Goal: Transaction & Acquisition: Download file/media

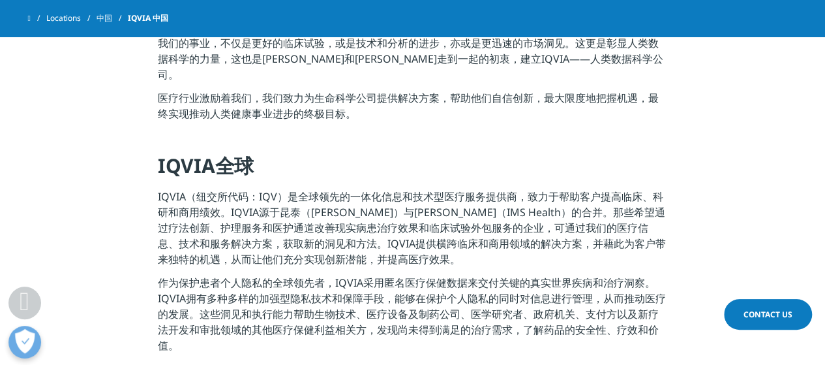
scroll to position [391, 0]
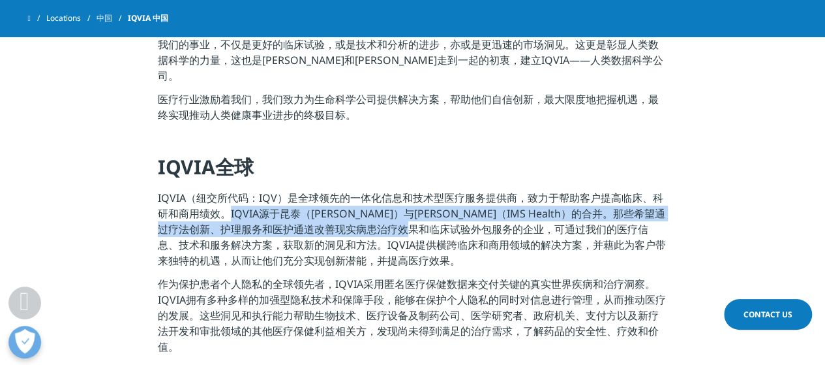
drag, startPoint x: 239, startPoint y: 196, endPoint x: 476, endPoint y: 221, distance: 237.5
click at [476, 220] on p "IQVIA（纽交所代码：IQV）是全球领先的一体化信息和技术型医疗服务提供商，致力于帮助客户提高临床、科研和商用绩效。IQVIA源于昆泰（[PERSON_NA…" at bounding box center [413, 233] width 510 height 86
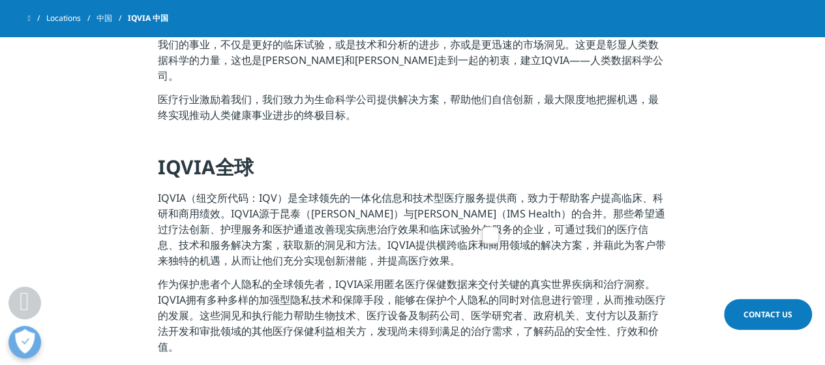
click at [425, 291] on p "作为保护患者个人隐私的全球领先者，IQVIA采用匿名医疗保健数据来交付关键的真实世界疾病和治疗洞察。IQVIA拥有多种多样的加强型隐私技术和保障手段，能够在保…" at bounding box center [413, 319] width 510 height 86
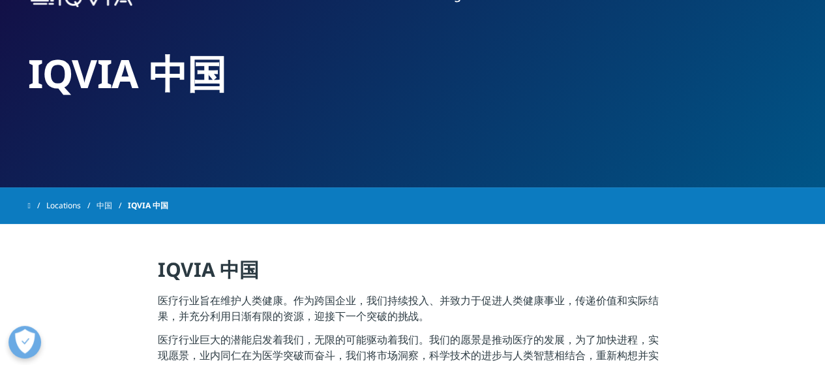
scroll to position [0, 0]
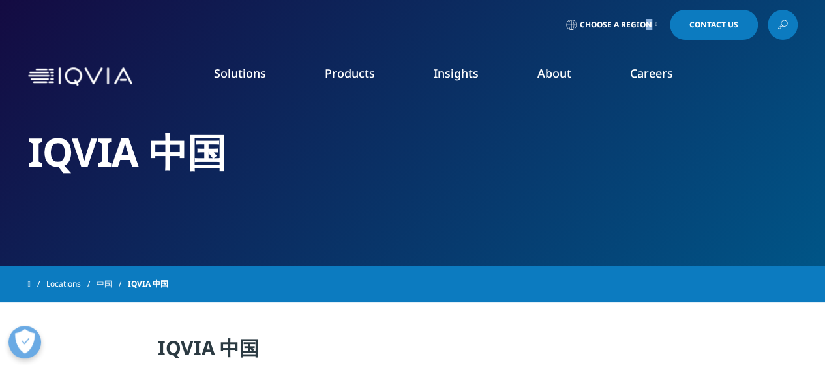
click at [646, 27] on span "Choose a Region" at bounding box center [616, 25] width 72 height 10
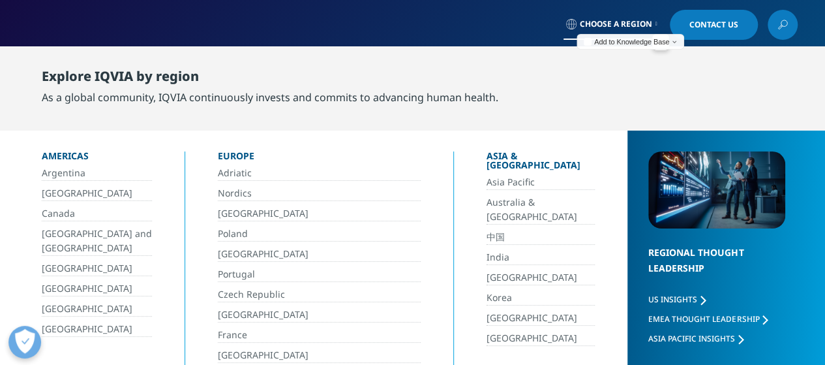
click at [487, 230] on link "中国" at bounding box center [541, 237] width 109 height 15
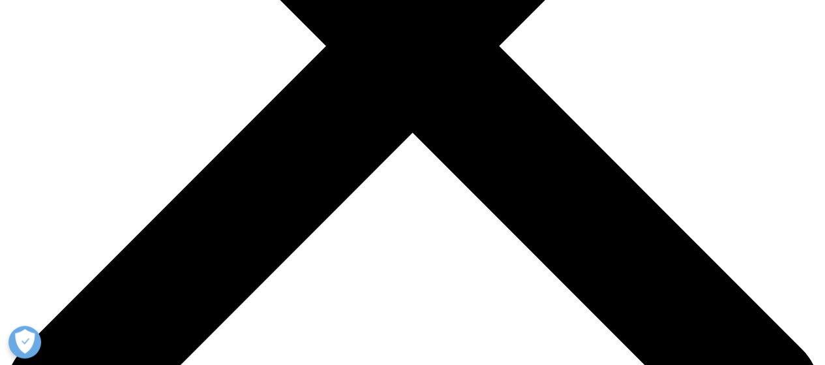
scroll to position [362, 0]
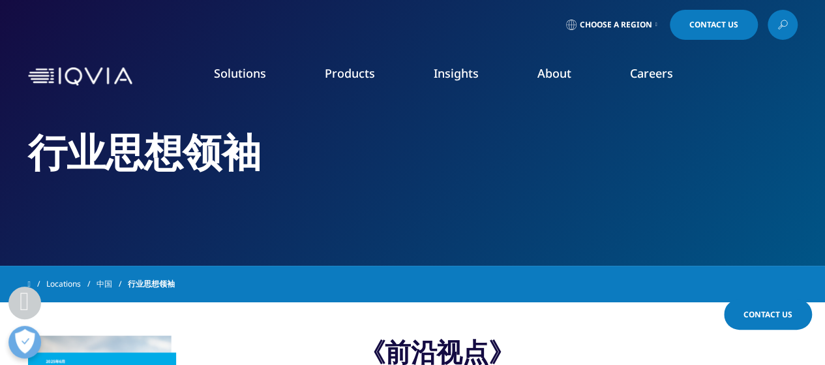
scroll to position [217, 0]
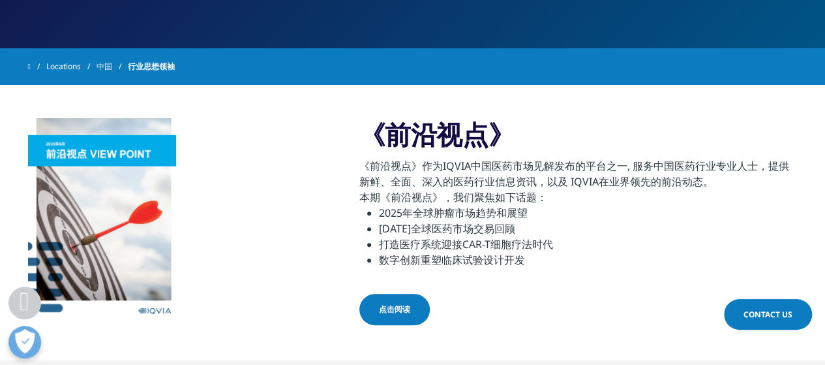
drag, startPoint x: 407, startPoint y: 315, endPoint x: 429, endPoint y: 315, distance: 22.2
click at [407, 315] on link "点击阅读" at bounding box center [395, 309] width 70 height 31
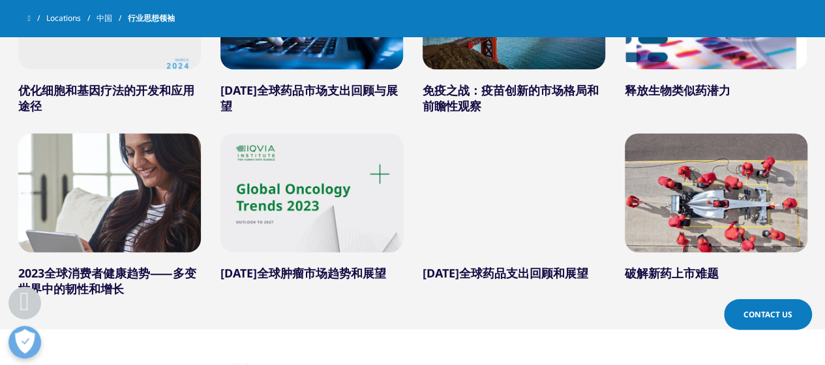
scroll to position [870, 0]
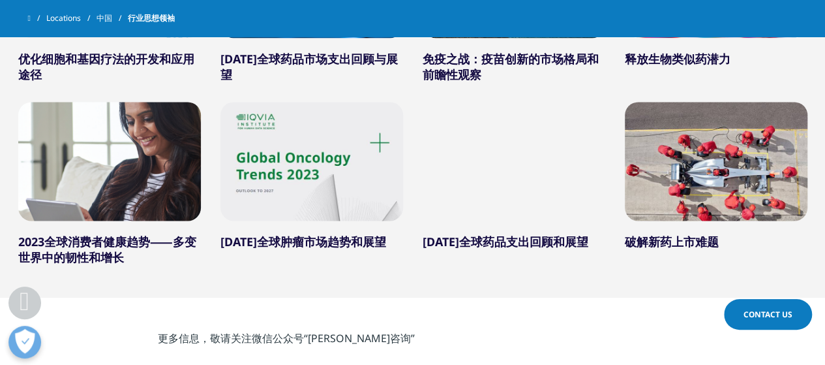
click at [671, 236] on link "破解新药上市难题" at bounding box center [672, 242] width 94 height 16
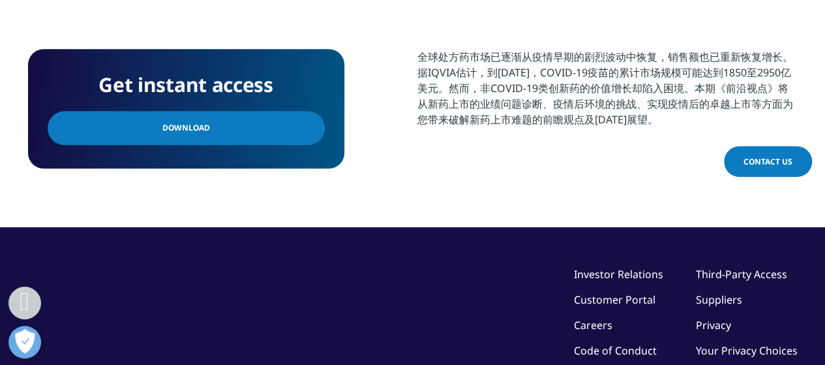
scroll to position [544, 0]
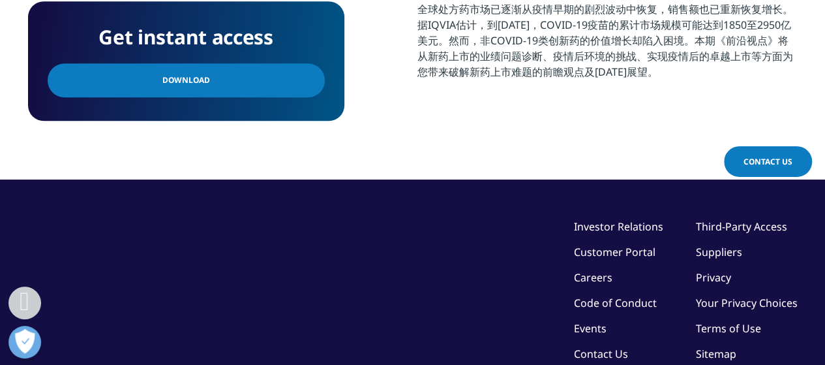
click at [230, 87] on link "Download" at bounding box center [186, 80] width 277 height 34
